Goal: Information Seeking & Learning: Find specific fact

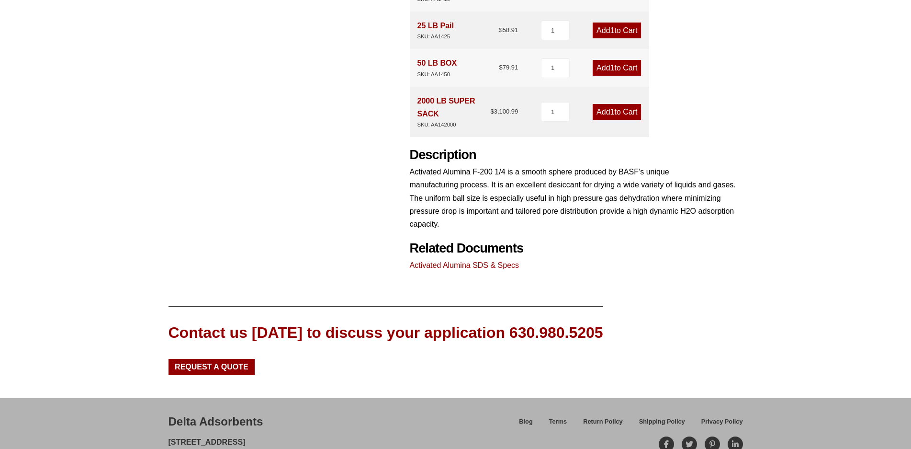
scroll to position [419, 0]
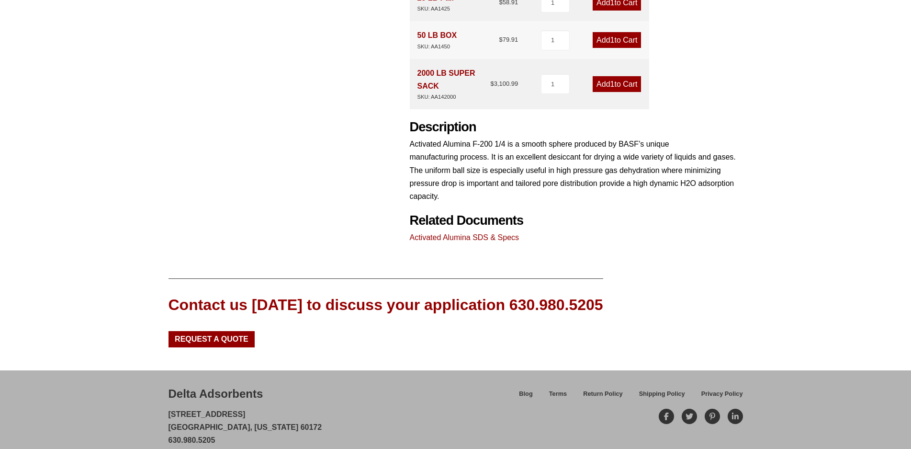
click at [440, 233] on link "Activated Alumina SDS & Specs" at bounding box center [465, 237] width 110 height 8
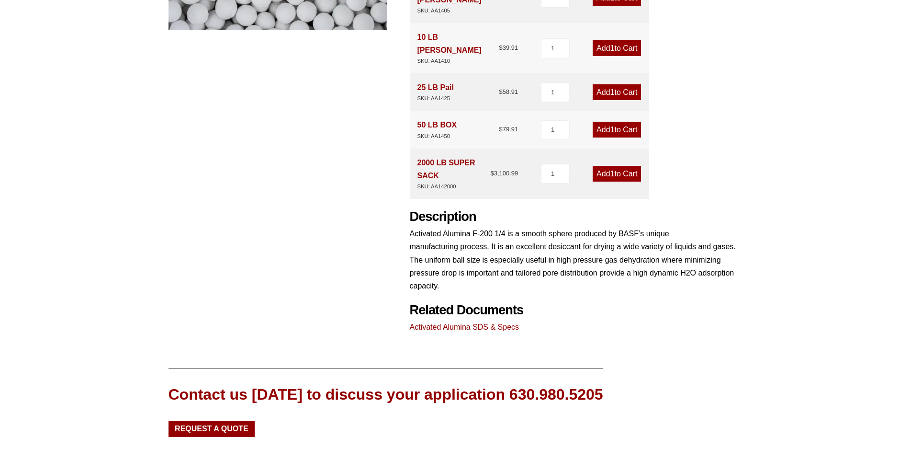
scroll to position [419, 0]
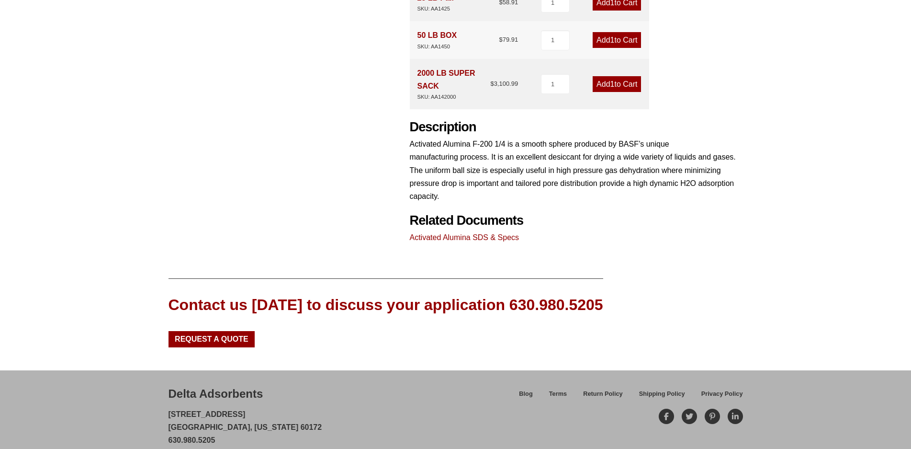
click at [469, 233] on link "Activated Alumina SDS & Specs" at bounding box center [465, 237] width 110 height 8
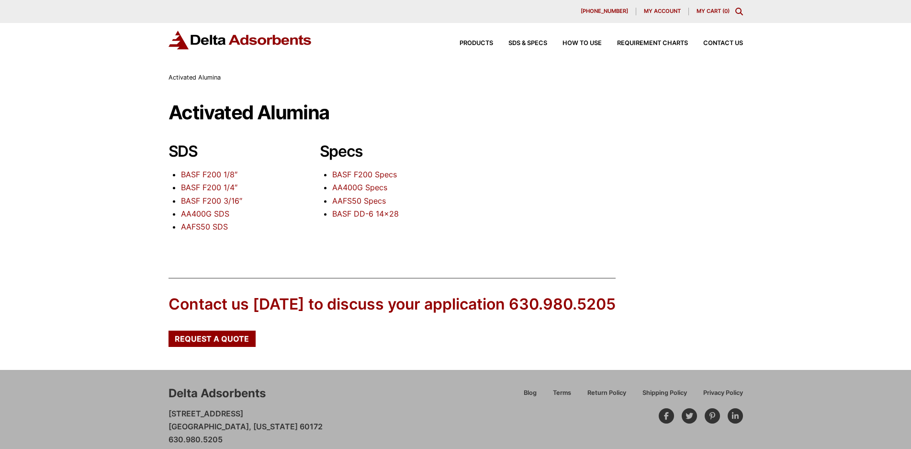
click at [230, 187] on link "BASF F200 1/4″" at bounding box center [209, 187] width 56 height 10
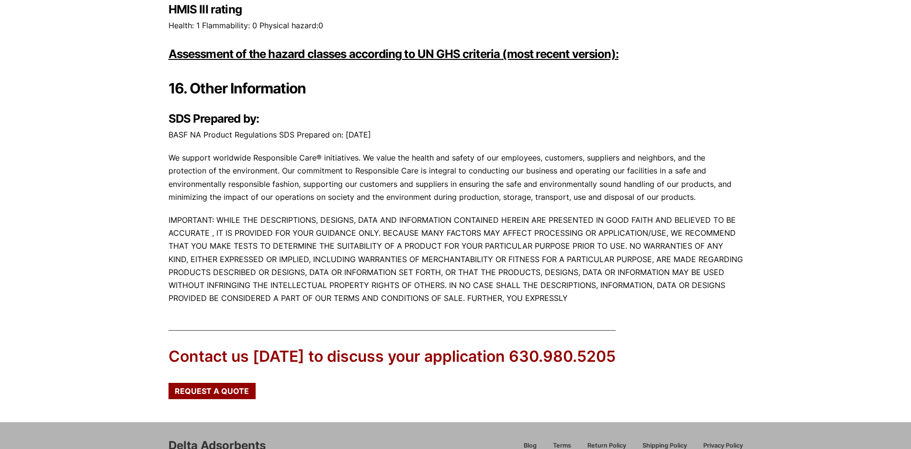
scroll to position [4691, 0]
